Goal: Find specific page/section: Find specific page/section

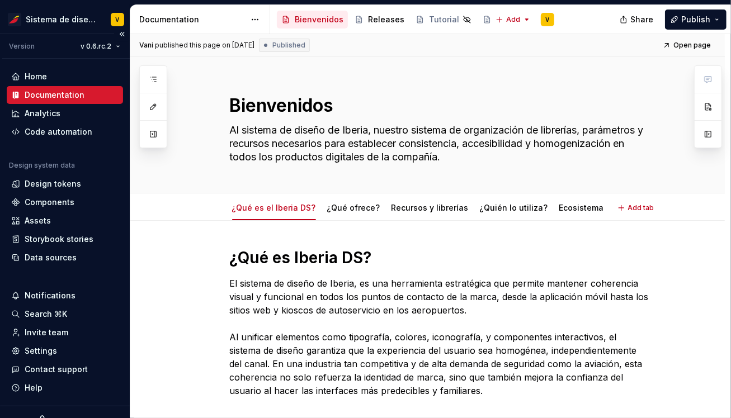
type textarea "*"
click at [29, 216] on div "Assets" at bounding box center [38, 220] width 26 height 11
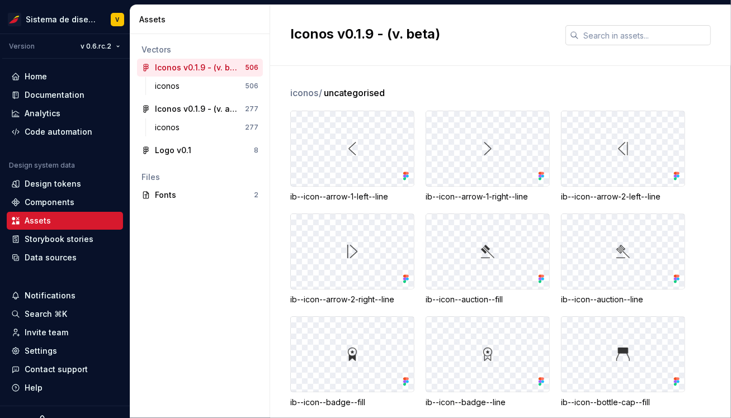
click at [605, 39] on input "text" at bounding box center [645, 35] width 132 height 20
paste input "ib--icon--more-than-60--fil"
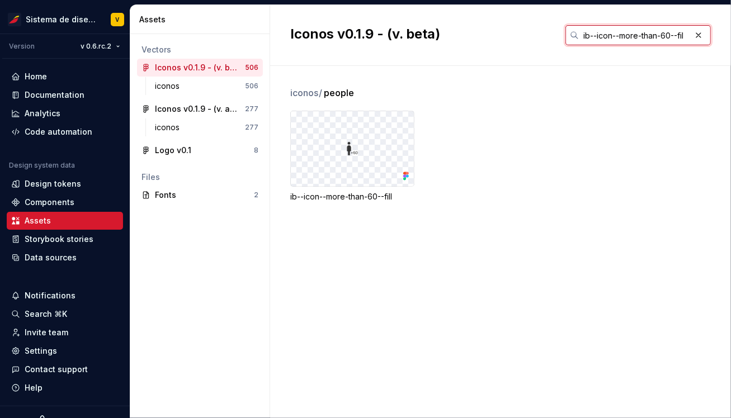
paste input "ib--icon--more-than-60--[PERSON_NAME]"
paste input "ib--icon--favorite-fil"
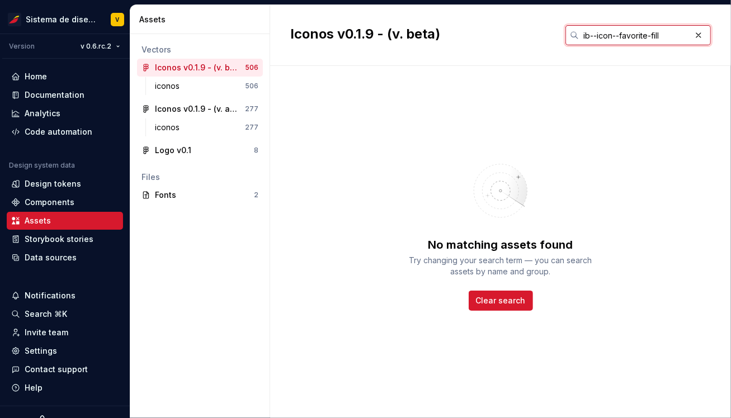
paste input "badge--line"
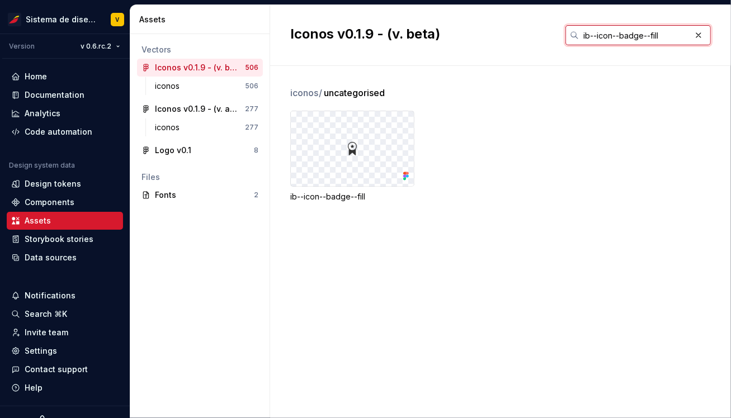
type input "ib--icon--badge--fill"
click at [93, 42] on html "Sistema de diseño Iberia V Version v 0.6.rc.2 Home Documentation Analytics Code…" at bounding box center [365, 209] width 731 height 418
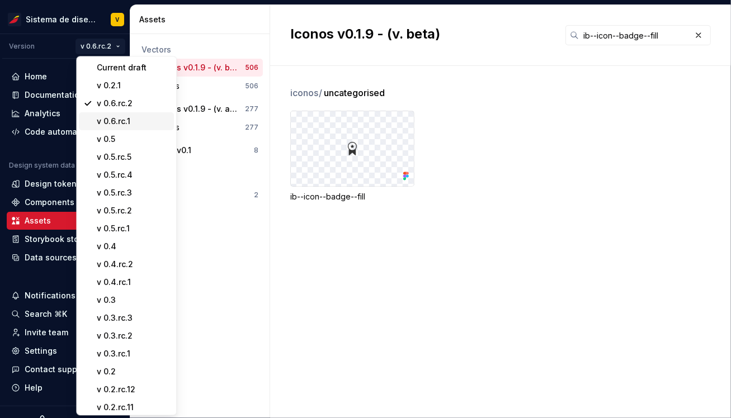
click at [126, 122] on div "v 0.6.rc.1" at bounding box center [133, 121] width 73 height 11
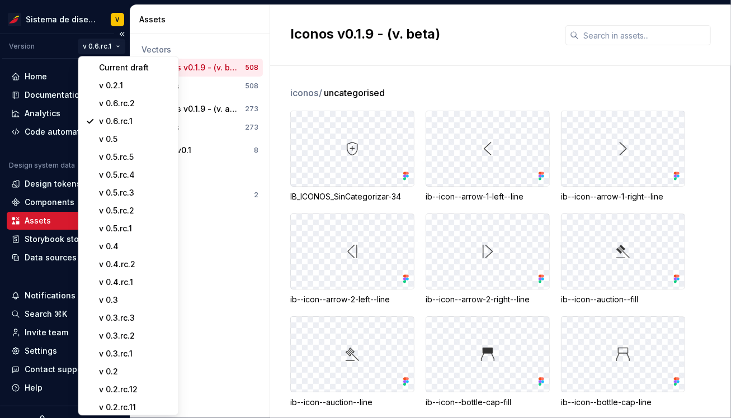
click at [101, 45] on html "Sistema de diseño Iberia V Version v 0.6.rc.1 Home Documentation Analytics Code…" at bounding box center [365, 209] width 731 height 418
click at [119, 100] on div "v 0.6.rc.2" at bounding box center [135, 103] width 73 height 11
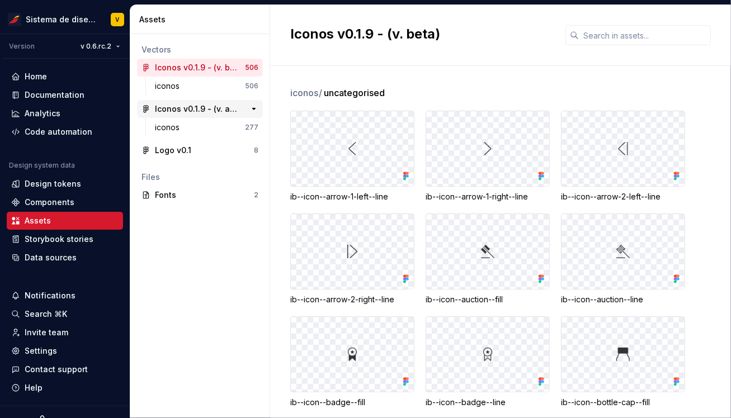
click at [191, 107] on div "Iconos v0.1.9 - (v. actual)" at bounding box center [196, 108] width 83 height 11
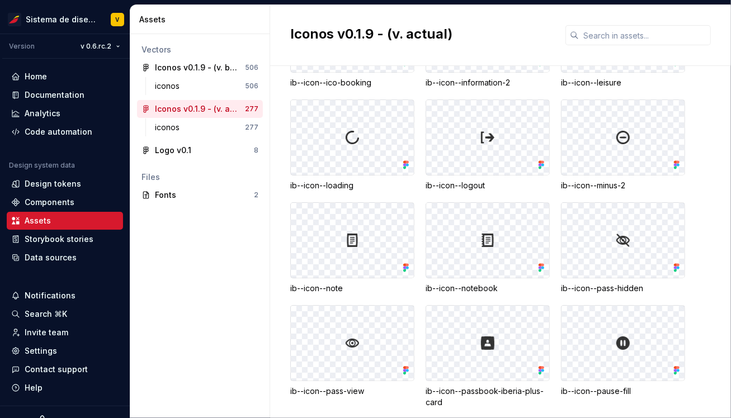
scroll to position [1876, 0]
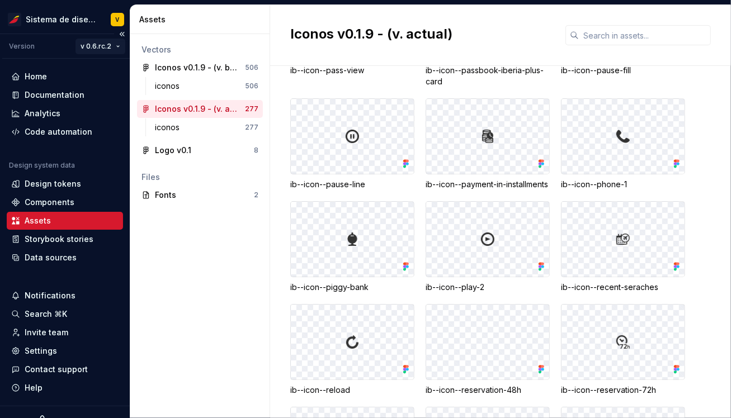
click at [92, 44] on html "Sistema de diseño Iberia V Version v 0.6.rc.2 Home Documentation Analytics Code…" at bounding box center [365, 209] width 731 height 418
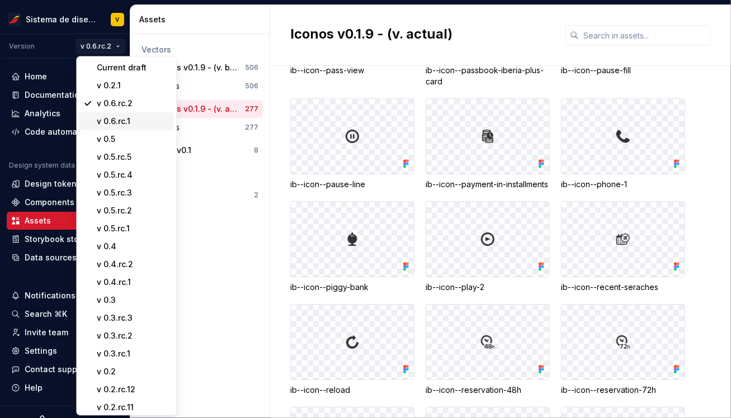
click at [121, 119] on div "v 0.6.rc.1" at bounding box center [133, 121] width 73 height 11
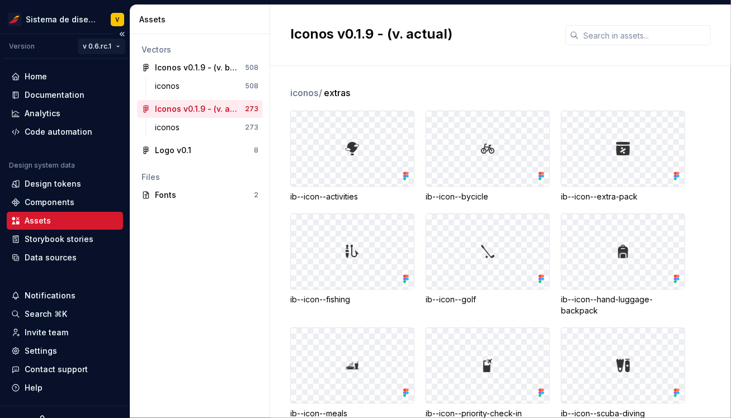
click at [108, 45] on html "Sistema de diseño Iberia V Version v 0.6.rc.1 Home Documentation Analytics Code…" at bounding box center [365, 209] width 731 height 418
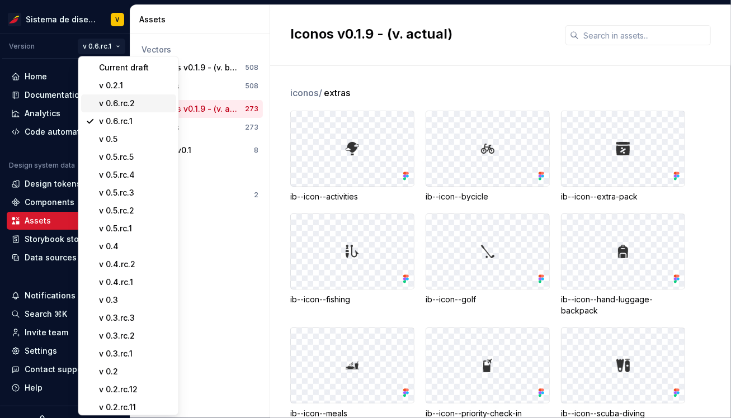
click at [130, 102] on div "v 0.6.rc.2" at bounding box center [135, 103] width 73 height 11
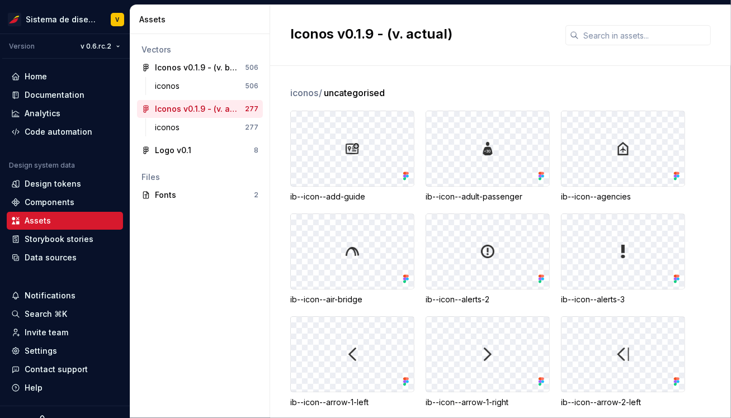
click at [261, 263] on div "Vectors Iconos v0.1.9 - (v. beta) 506 iconos 506 Iconos v0.1.9 - (v. actual) 27…" at bounding box center [199, 226] width 139 height 384
click at [214, 186] on div "Files" at bounding box center [200, 177] width 126 height 18
click at [237, 83] on div "iconos" at bounding box center [200, 86] width 90 height 11
click at [240, 80] on div "iconos 506" at bounding box center [206, 86] width 112 height 18
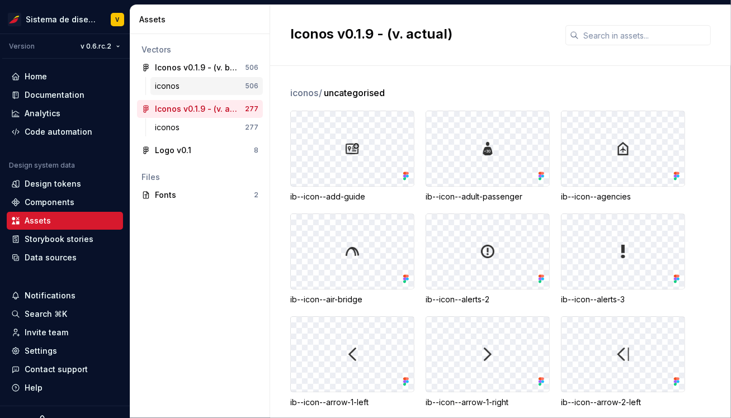
click at [240, 80] on div "iconos 506" at bounding box center [206, 86] width 112 height 18
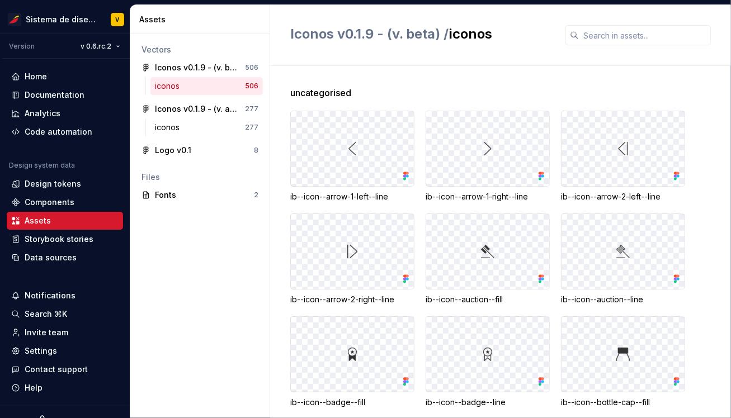
click at [150, 77] on link "iconos 506" at bounding box center [206, 86] width 112 height 18
click at [312, 64] on div "Iconos v0.1.9 - (v. beta) / iconos" at bounding box center [500, 35] width 461 height 61
click at [181, 218] on div "Vectors Iconos v0.1.9 - (v. beta) 506 iconos 506 Iconos v0.1.9 - (v. actual) 27…" at bounding box center [199, 226] width 139 height 384
click at [135, 20] on div "Assets" at bounding box center [200, 19] width 140 height 29
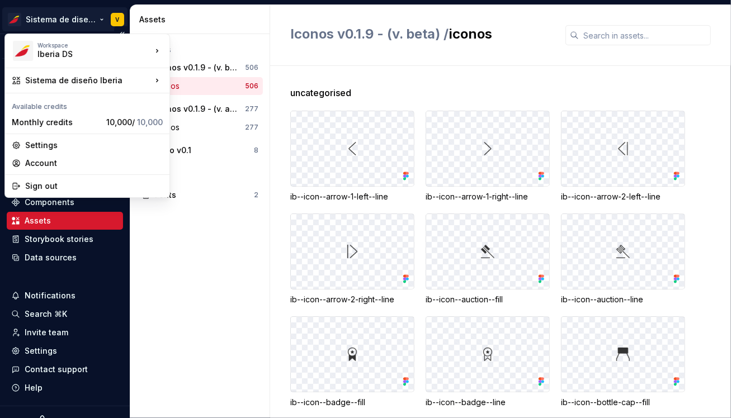
click at [113, 21] on html "Sistema de diseño Iberia V Version v 0.6.rc.2 Home Documentation Analytics Code…" at bounding box center [365, 209] width 731 height 418
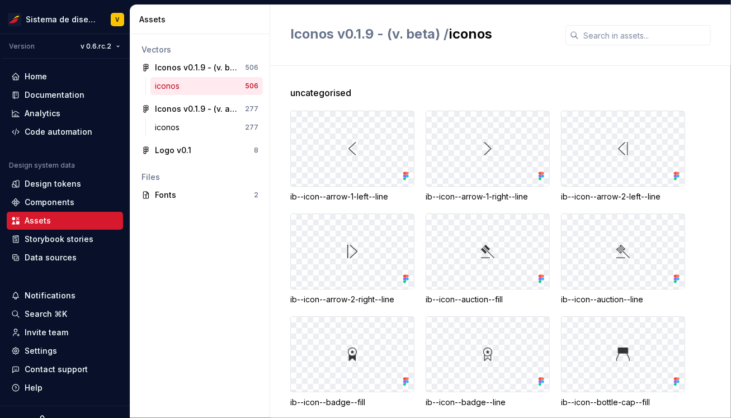
click at [196, 35] on html "Sistema de diseño Iberia V Version v 0.6.rc.2 Home Documentation Analytics Code…" at bounding box center [365, 209] width 731 height 418
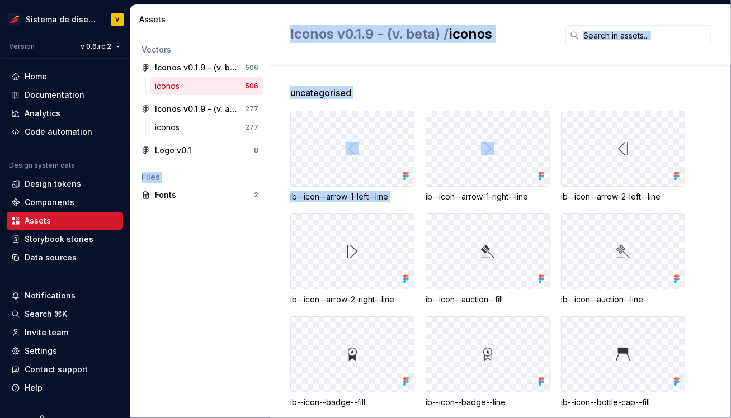
drag, startPoint x: 227, startPoint y: 59, endPoint x: 498, endPoint y: 141, distance: 283.5
click at [500, 143] on div "Assets Vectors Iconos v0.1.9 - (v. beta) 506 iconos 506 Iconos v0.1.9 - (v. act…" at bounding box center [430, 211] width 601 height 413
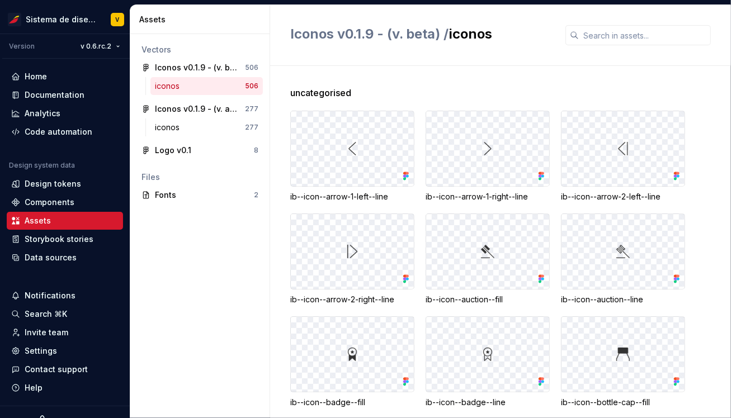
click at [519, 65] on div "Iconos v0.1.9 - (v. beta) / iconos" at bounding box center [500, 35] width 461 height 61
click at [258, 217] on div "Vectors Iconos v0.1.9 - (v. beta) 506 iconos 506 Iconos v0.1.9 - (v. actual) 27…" at bounding box center [199, 226] width 139 height 384
click at [195, 65] on div "Iconos v0.1.9 - (v. beta)" at bounding box center [196, 67] width 83 height 11
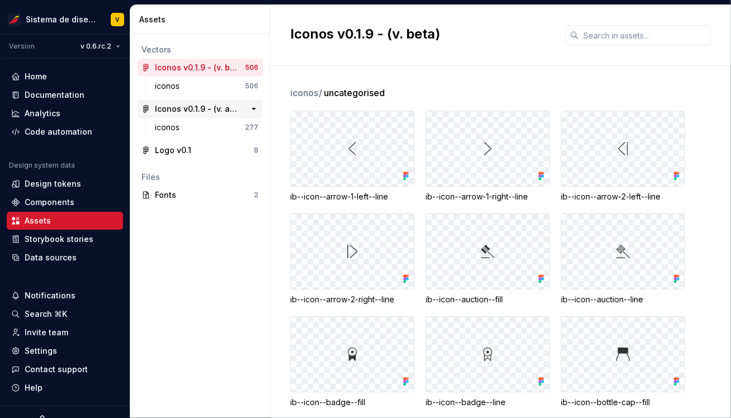
click at [183, 106] on div "Iconos v0.1.9 - (v. actual)" at bounding box center [196, 108] width 83 height 11
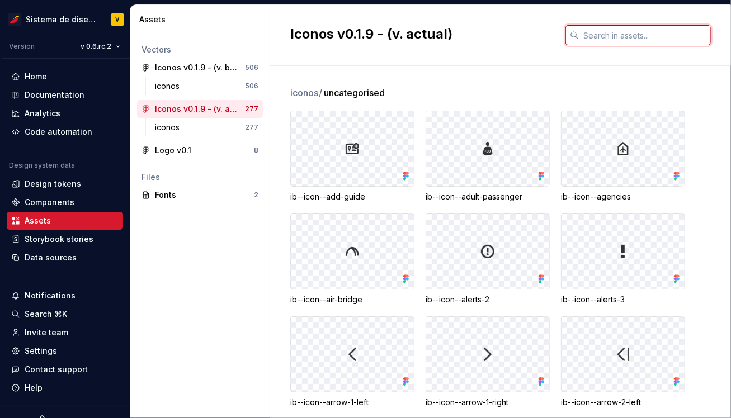
click at [594, 32] on input "text" at bounding box center [645, 35] width 132 height 20
click at [197, 305] on div "Vectors Iconos v0.1.9 - (v. beta) 506 iconos 506 Iconos v0.1.9 - (v. actual) 27…" at bounding box center [199, 226] width 139 height 384
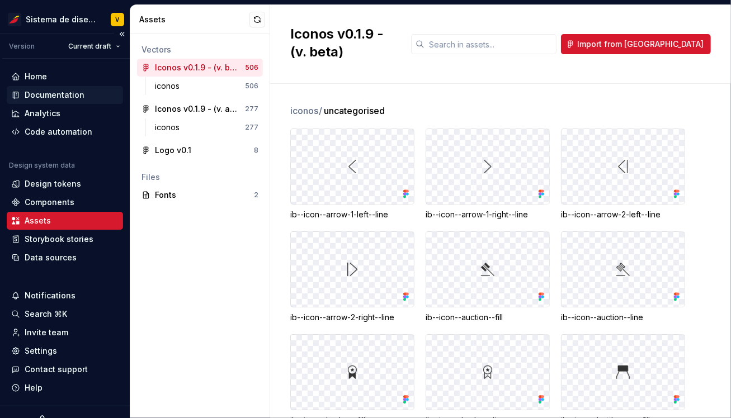
scroll to position [1977, 0]
